Goal: Task Accomplishment & Management: Manage account settings

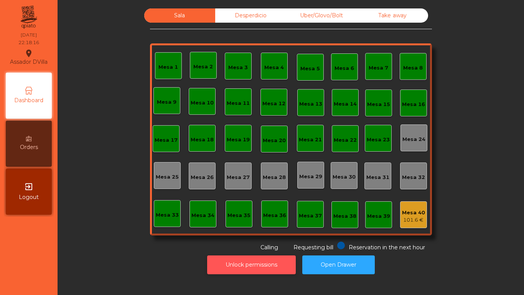
click at [234, 262] on button "Unlock permissions" at bounding box center [251, 264] width 89 height 19
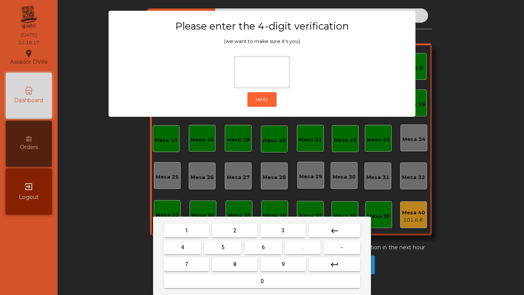
click at [203, 224] on button "1" at bounding box center [186, 230] width 45 height 14
click at [277, 266] on button "9" at bounding box center [282, 264] width 45 height 14
drag, startPoint x: 195, startPoint y: 245, endPoint x: 205, endPoint y: 278, distance: 35.2
click at [195, 246] on button "4" at bounding box center [182, 247] width 37 height 14
click at [212, 284] on button "0" at bounding box center [262, 281] width 196 height 14
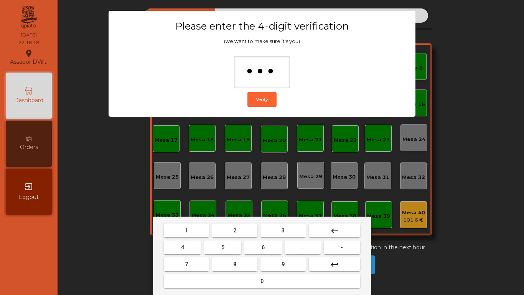
type input "****"
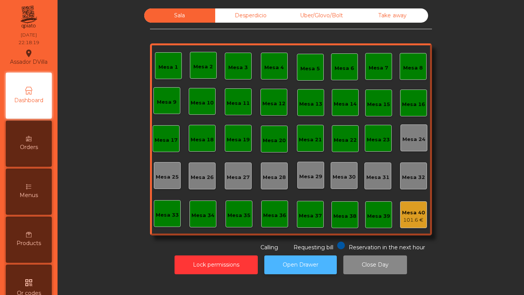
drag, startPoint x: 317, startPoint y: 267, endPoint x: 315, endPoint y: 262, distance: 4.5
click at [317, 267] on button "Open Drawer" at bounding box center [300, 264] width 72 height 19
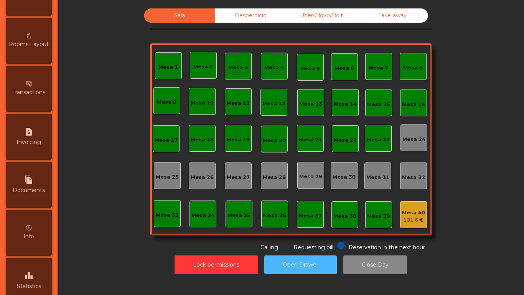
scroll to position [405, 0]
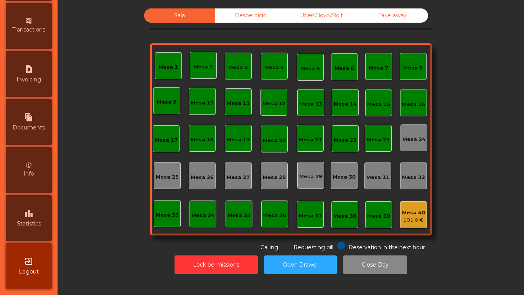
click at [38, 222] on span "Statistics" at bounding box center [29, 223] width 24 height 8
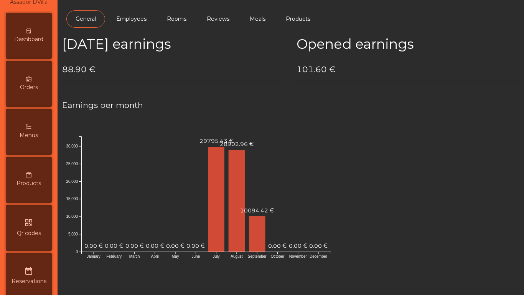
click at [30, 43] on div "Dashboard" at bounding box center [29, 36] width 46 height 46
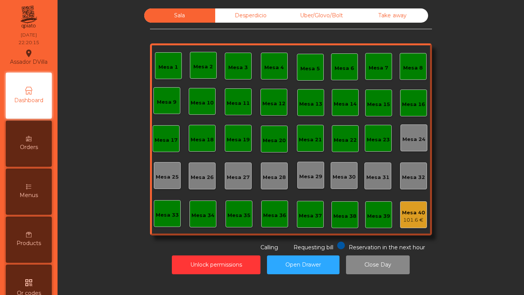
click at [415, 219] on div "101.6 €" at bounding box center [413, 220] width 23 height 8
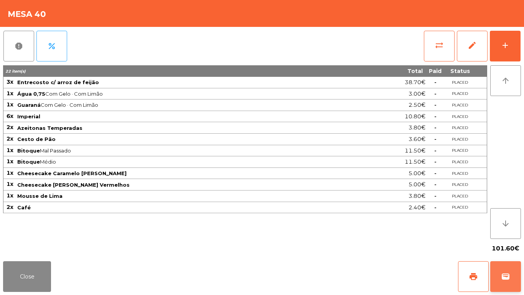
click at [516, 276] on button "wallet" at bounding box center [505, 276] width 31 height 31
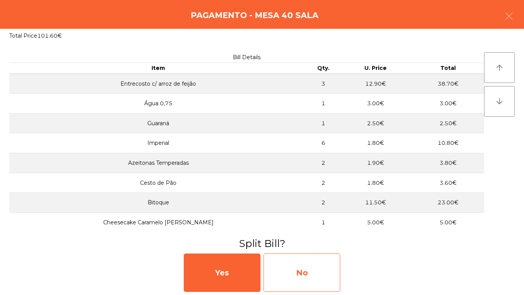
click at [290, 275] on div "No" at bounding box center [301, 272] width 77 height 38
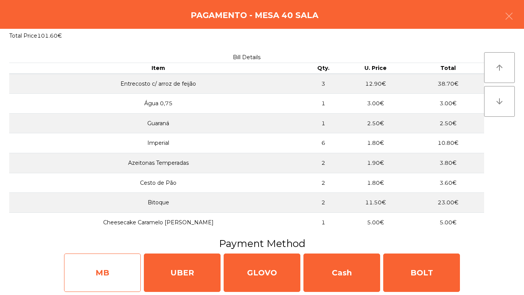
click at [106, 265] on div "MB" at bounding box center [102, 272] width 77 height 38
select select "**"
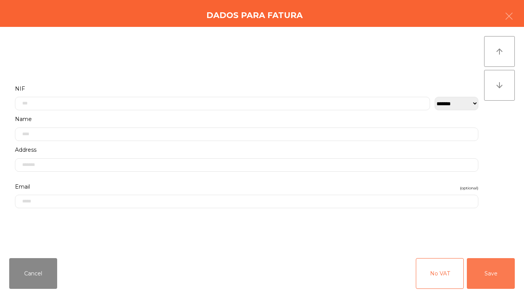
drag, startPoint x: 484, startPoint y: 266, endPoint x: 410, endPoint y: 262, distance: 74.5
click at [485, 267] on button "Save" at bounding box center [491, 273] width 48 height 31
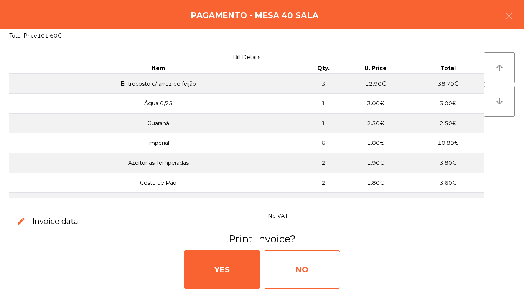
click at [311, 272] on div "NO" at bounding box center [301, 269] width 77 height 38
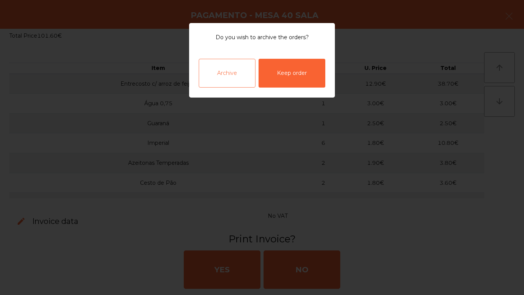
click at [228, 76] on div "Archive" at bounding box center [227, 73] width 57 height 29
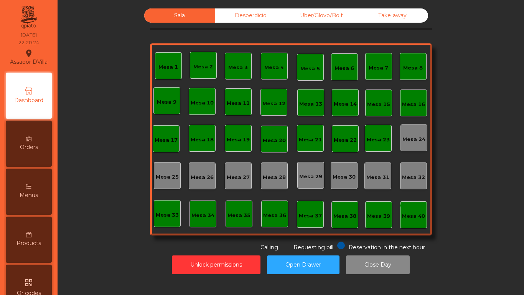
click at [229, 10] on div "Desperdicio" at bounding box center [250, 15] width 71 height 14
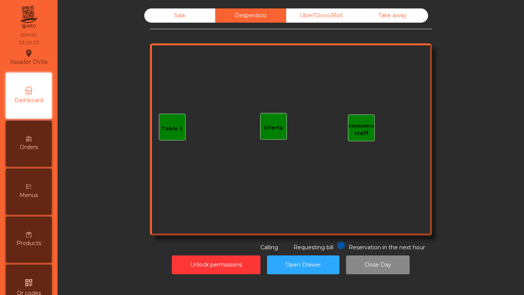
click at [349, 16] on div "Uber/Glovo/Bolt" at bounding box center [321, 15] width 71 height 14
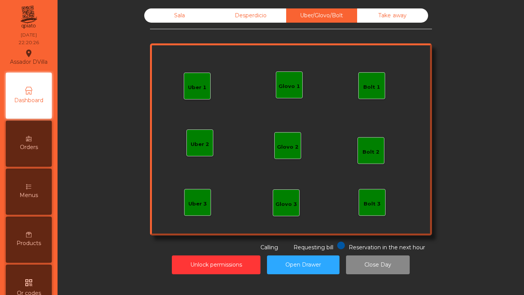
click at [375, 15] on div "Take away" at bounding box center [392, 15] width 71 height 14
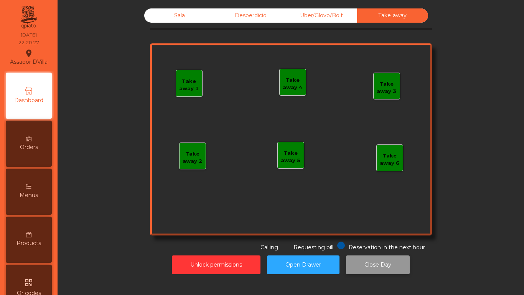
click at [391, 267] on button "Close Day" at bounding box center [378, 264] width 64 height 19
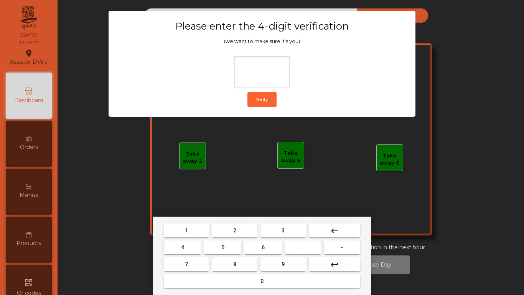
click at [187, 228] on span "1" at bounding box center [186, 230] width 3 height 6
click at [292, 265] on button "9" at bounding box center [282, 264] width 45 height 14
drag, startPoint x: 170, startPoint y: 240, endPoint x: 199, endPoint y: 277, distance: 46.4
click at [171, 241] on button "4" at bounding box center [182, 247] width 37 height 14
click at [199, 277] on button "0" at bounding box center [262, 281] width 196 height 14
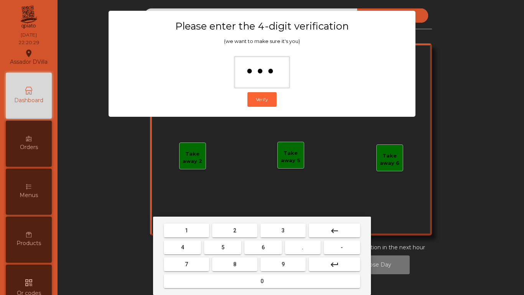
type input "****"
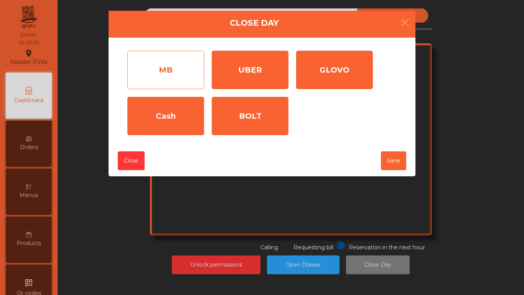
click at [181, 87] on div "MB" at bounding box center [165, 70] width 77 height 38
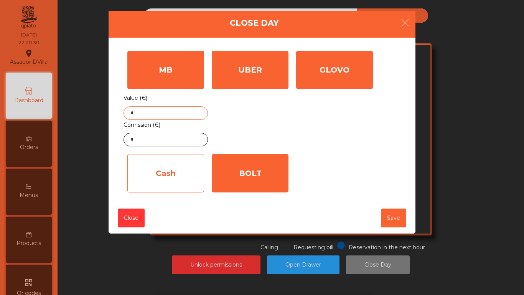
drag, startPoint x: 170, startPoint y: 111, endPoint x: 182, endPoint y: 170, distance: 60.2
click at [170, 112] on input "*" at bounding box center [165, 112] width 84 height 13
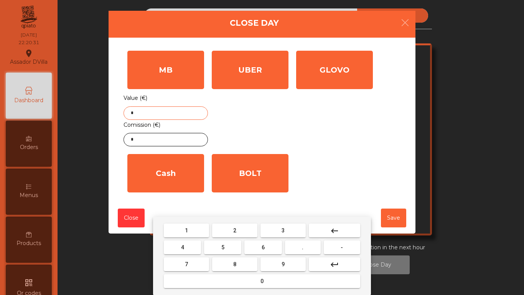
drag, startPoint x: 187, startPoint y: 230, endPoint x: 204, endPoint y: 238, distance: 18.5
click at [188, 230] on span "1" at bounding box center [186, 230] width 3 height 6
click at [277, 258] on button "9" at bounding box center [282, 264] width 45 height 14
click at [270, 283] on button "0" at bounding box center [262, 281] width 196 height 14
drag, startPoint x: 306, startPoint y: 250, endPoint x: 234, endPoint y: 244, distance: 72.3
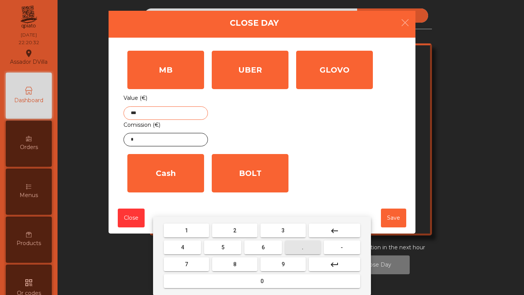
click at [306, 250] on button "." at bounding box center [303, 247] width 36 height 14
drag, startPoint x: 229, startPoint y: 245, endPoint x: 207, endPoint y: 201, distance: 48.7
click at [227, 243] on button "5" at bounding box center [222, 247] width 37 height 14
type input "*****"
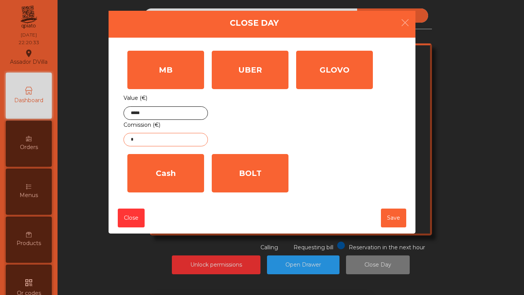
click at [145, 138] on input "*" at bounding box center [165, 139] width 84 height 13
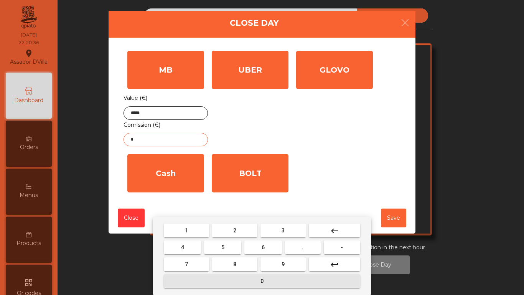
drag, startPoint x: 234, startPoint y: 278, endPoint x: 325, endPoint y: 248, distance: 95.6
click at [239, 277] on button "0" at bounding box center [262, 281] width 196 height 14
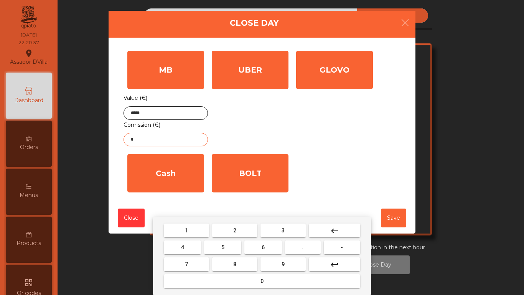
drag, startPoint x: 315, startPoint y: 247, endPoint x: 205, endPoint y: 244, distance: 110.1
click at [314, 247] on button "." at bounding box center [303, 247] width 36 height 14
click at [190, 249] on button "4" at bounding box center [182, 247] width 37 height 14
click at [191, 249] on button "4" at bounding box center [182, 247] width 37 height 14
type input "****"
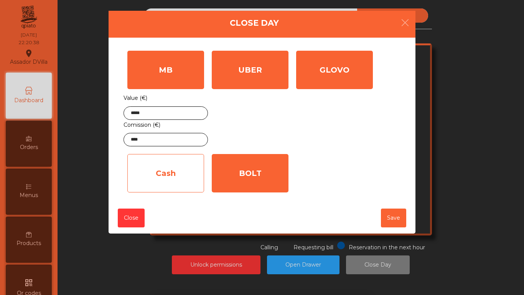
drag, startPoint x: 170, startPoint y: 170, endPoint x: 166, endPoint y: 190, distance: 19.9
click at [171, 170] on div "Cash" at bounding box center [165, 173] width 77 height 38
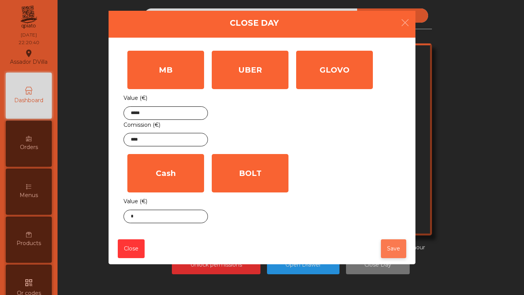
click at [396, 253] on button "Save" at bounding box center [393, 248] width 25 height 19
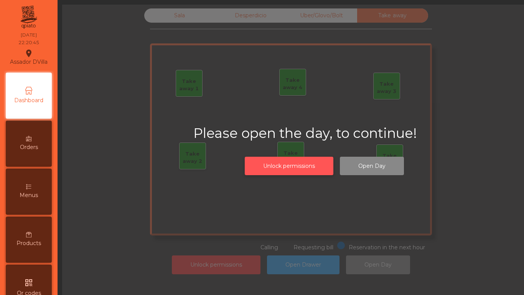
click at [312, 167] on button "Unlock permissions" at bounding box center [289, 165] width 89 height 19
